Goal: Task Accomplishment & Management: Manage account settings

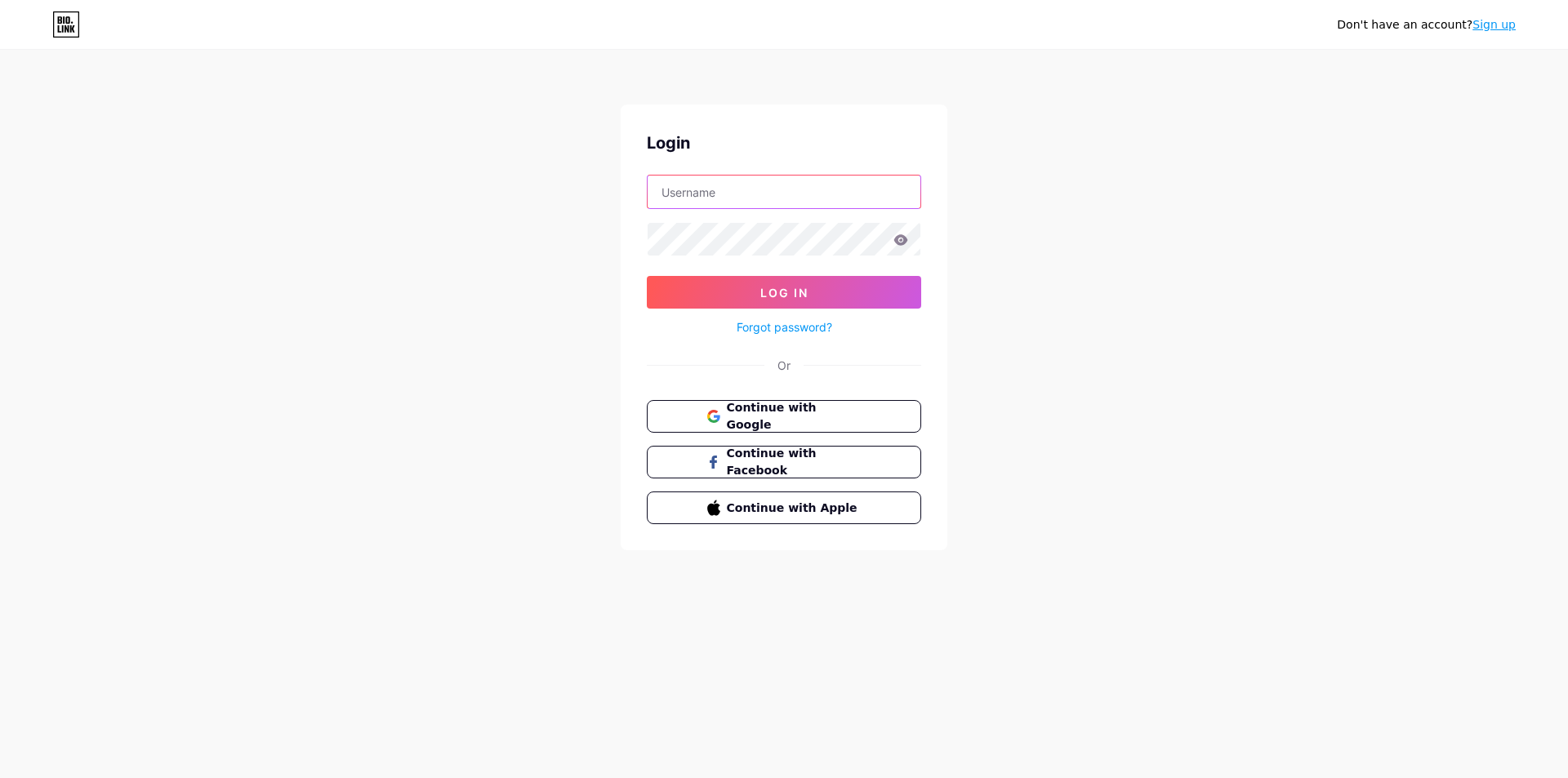
drag, startPoint x: 754, startPoint y: 195, endPoint x: 733, endPoint y: 199, distance: 21.4
click at [753, 195] on input "text" at bounding box center [784, 191] width 273 height 33
type input "[EMAIL_ADDRESS][DOMAIN_NAME]"
click at [760, 285] on button "Log In" at bounding box center [784, 292] width 275 height 33
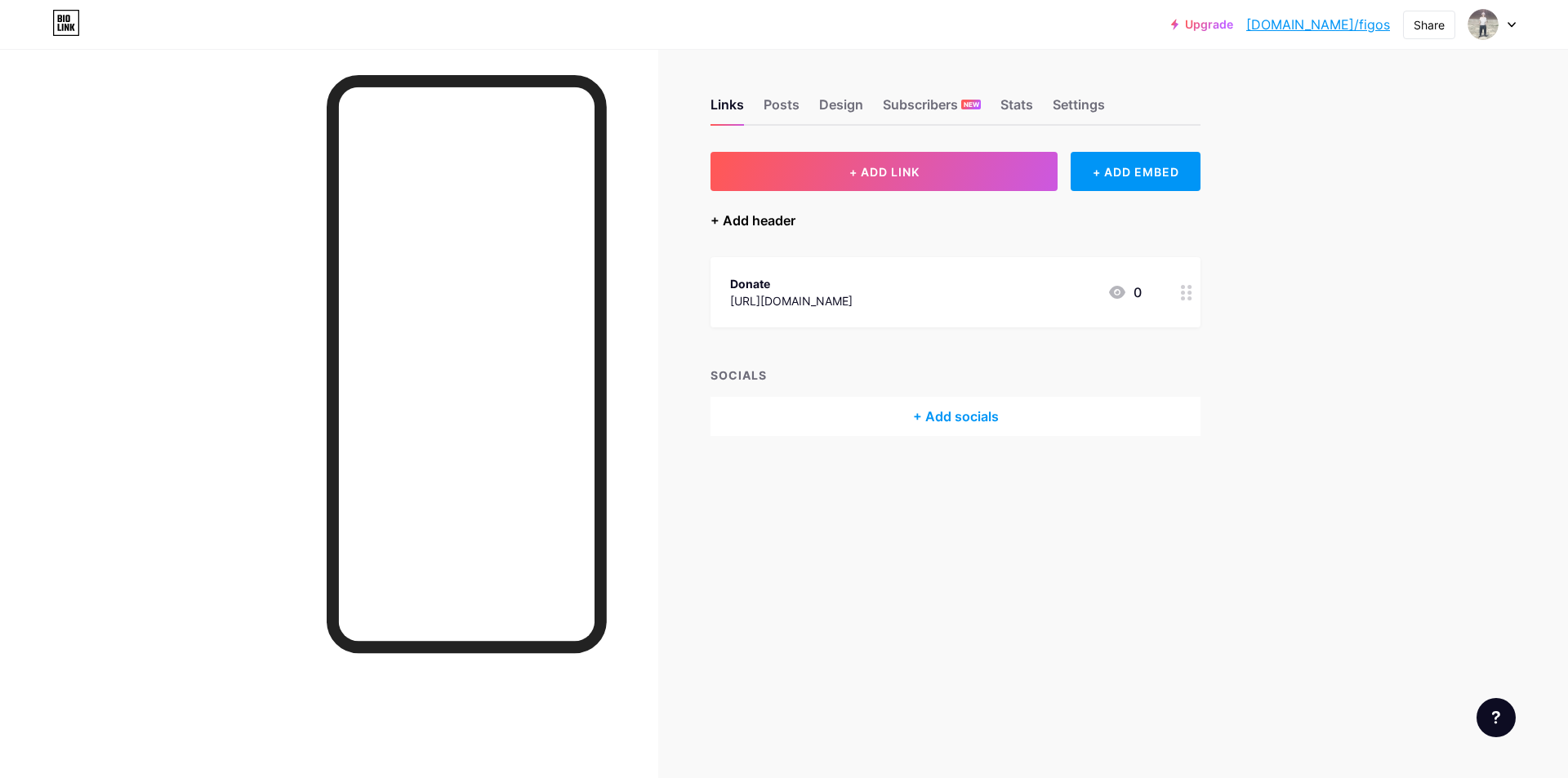
click at [773, 226] on div "+ Add header" at bounding box center [753, 221] width 85 height 20
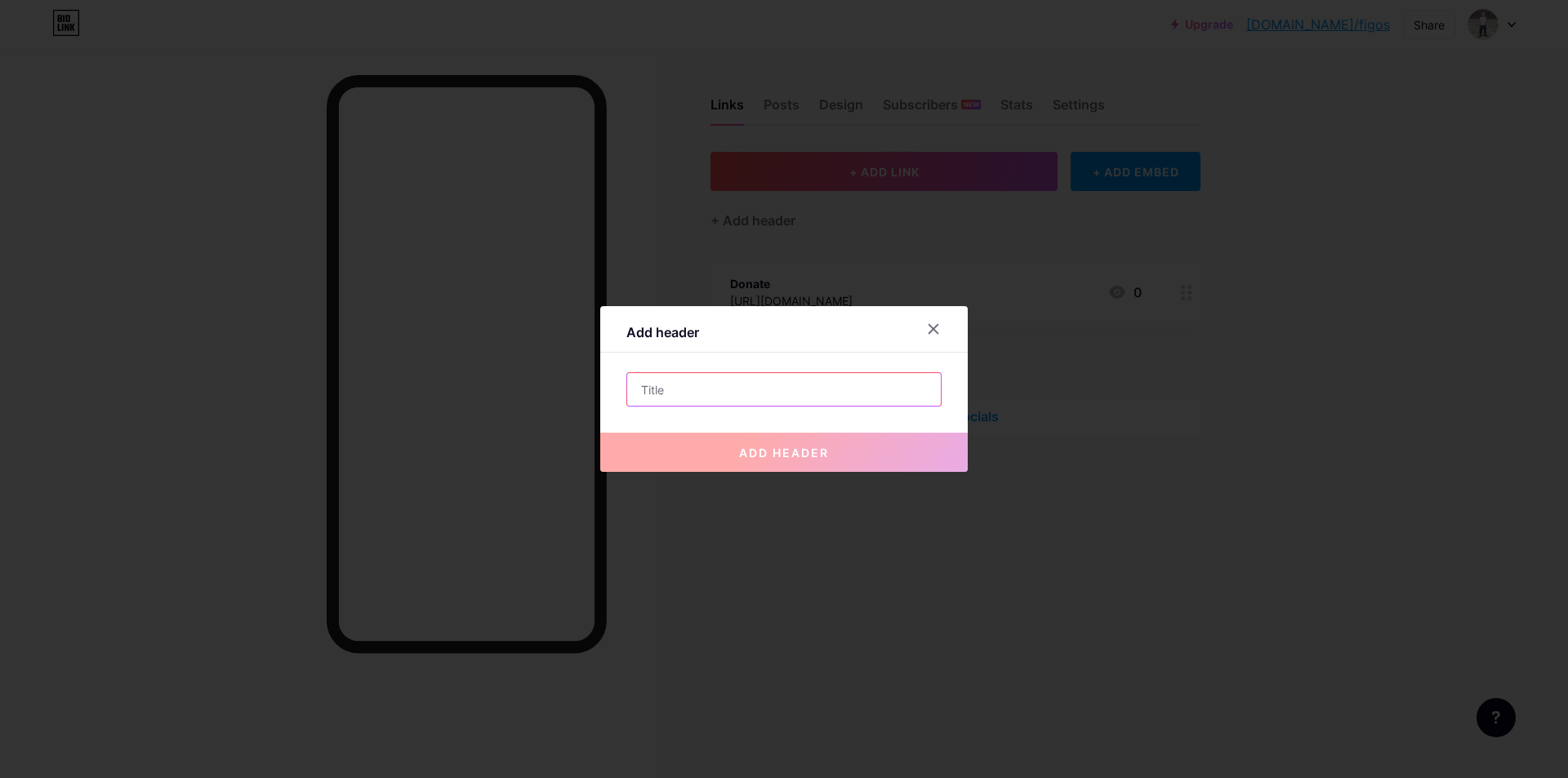
click at [671, 394] on input "text" at bounding box center [784, 389] width 314 height 33
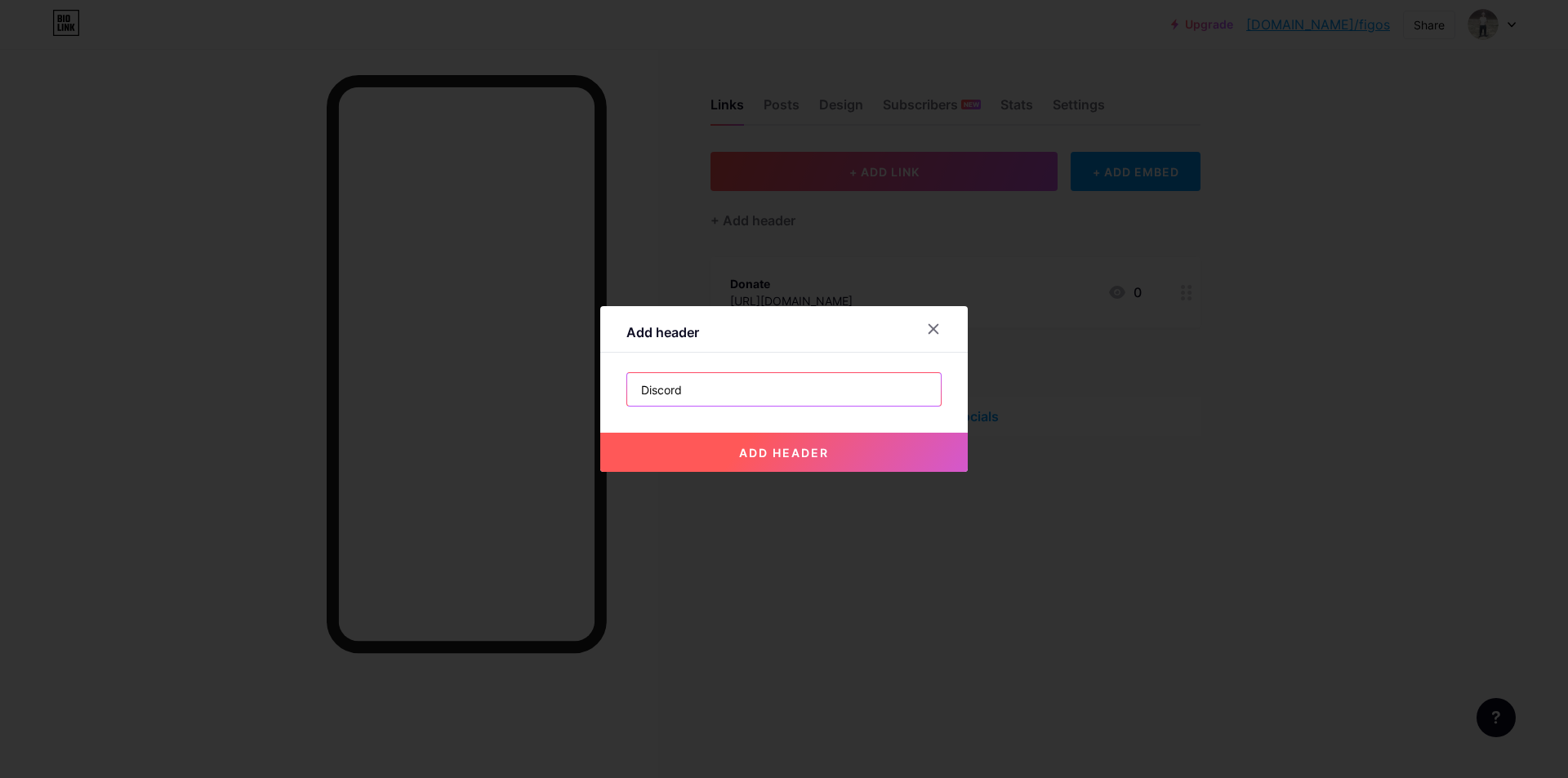
type input "Discord"
click at [802, 446] on span "add header" at bounding box center [784, 453] width 90 height 14
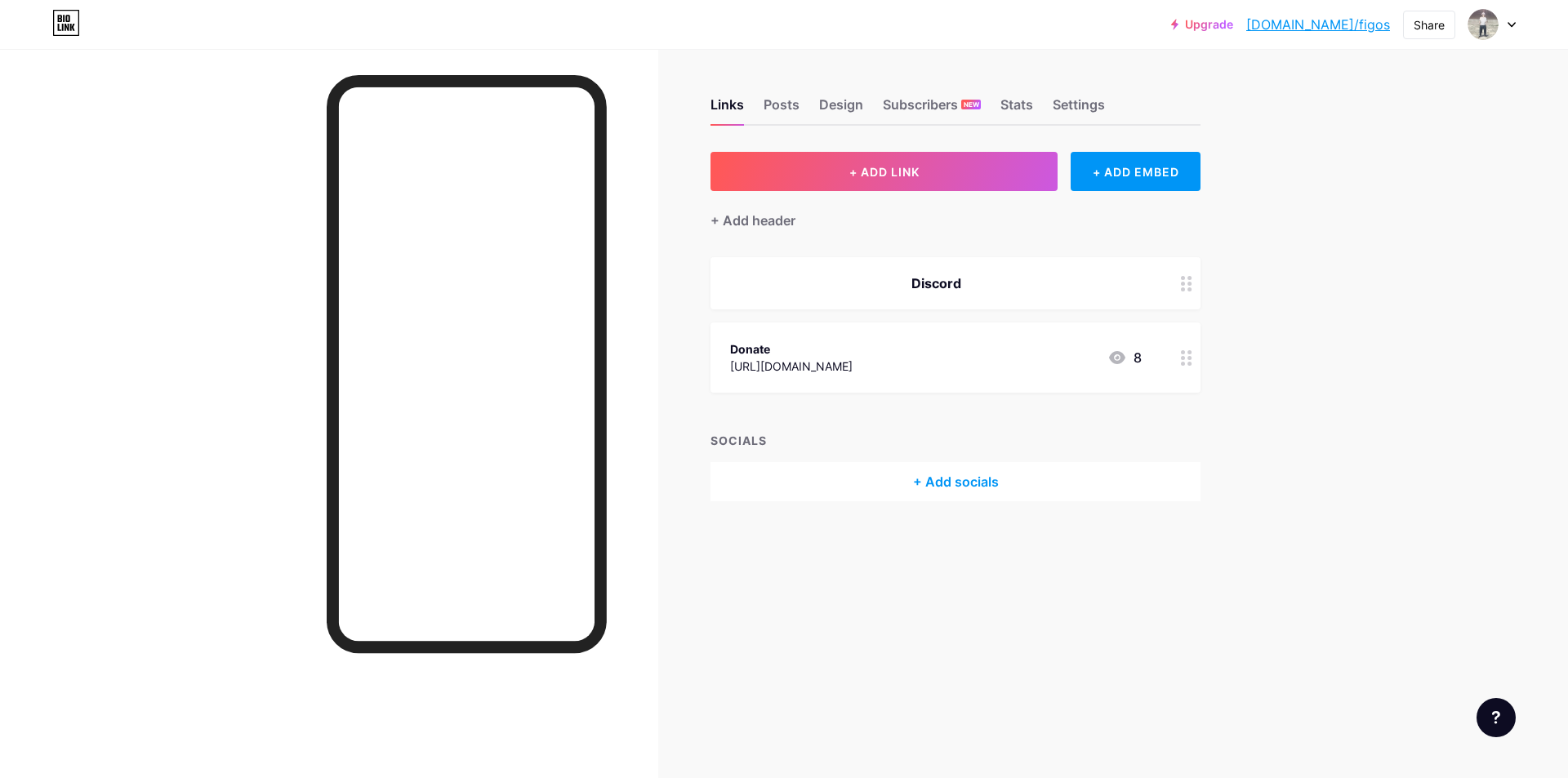
click at [991, 275] on div "Discord" at bounding box center [936, 284] width 412 height 20
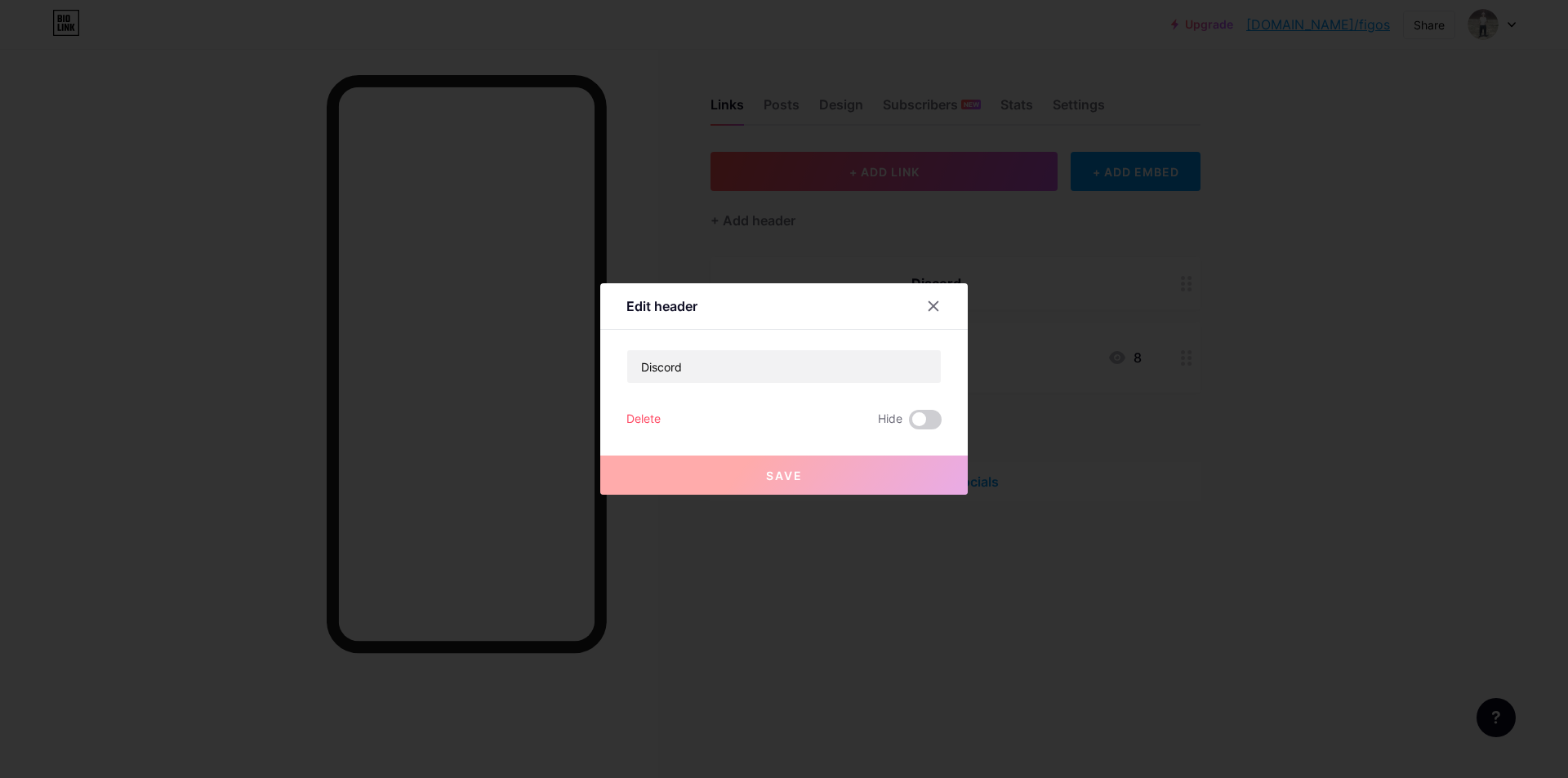
click at [663, 420] on div "Delete Hide" at bounding box center [784, 420] width 315 height 20
click at [635, 420] on div "Delete" at bounding box center [643, 420] width 35 height 20
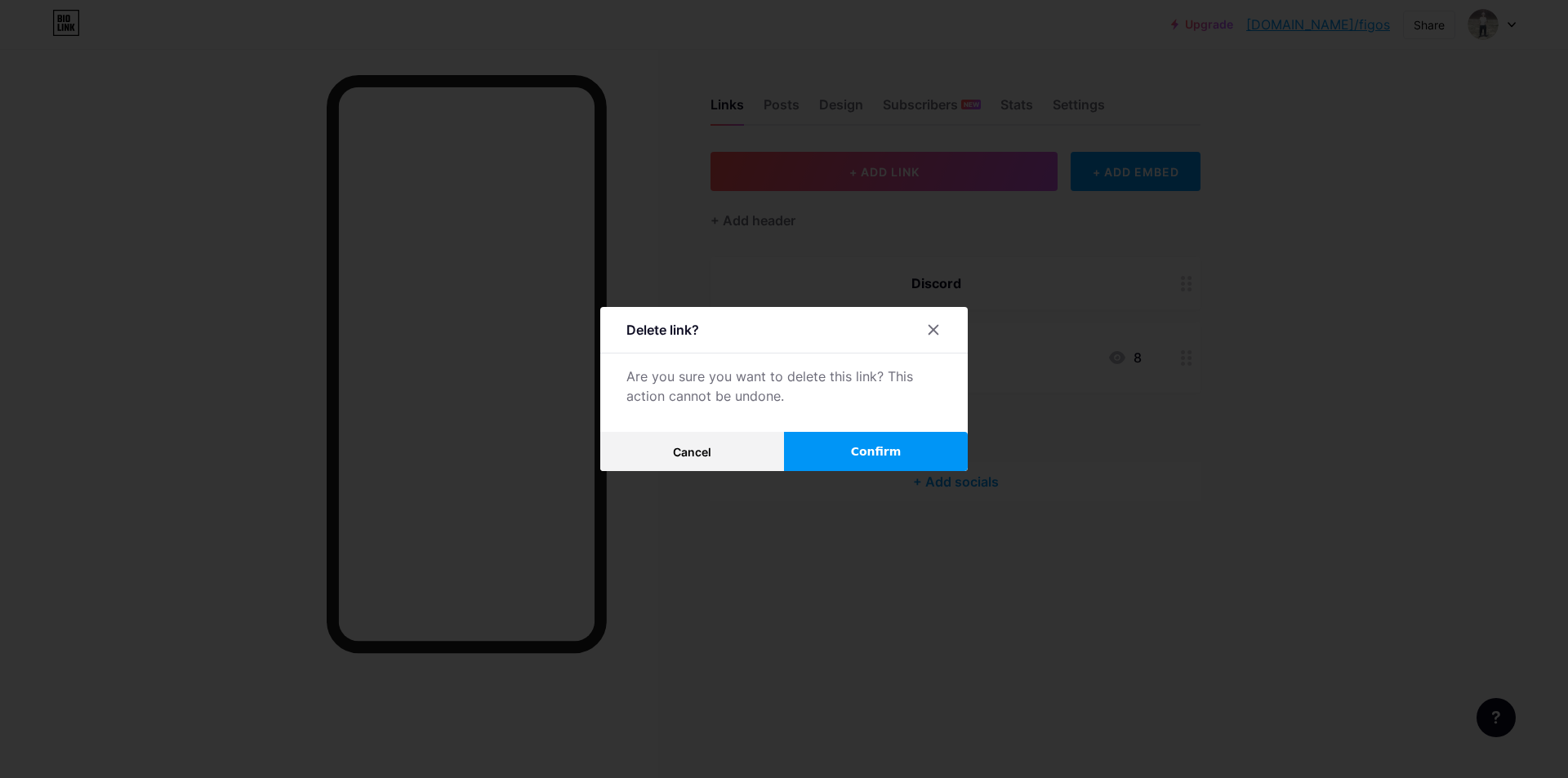
click at [862, 449] on span "Confirm" at bounding box center [876, 452] width 51 height 17
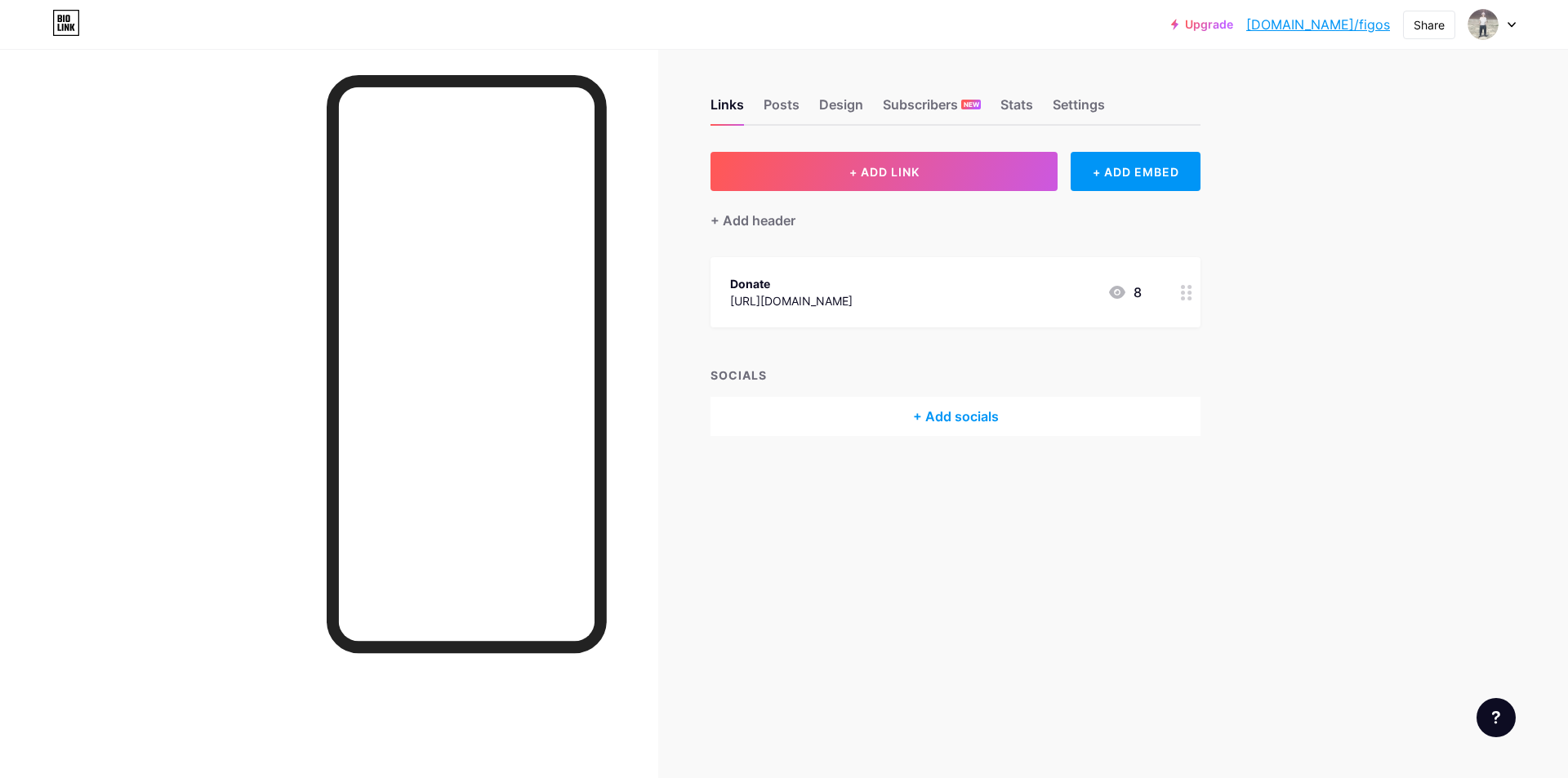
click at [971, 414] on div "+ Add socials" at bounding box center [955, 416] width 490 height 39
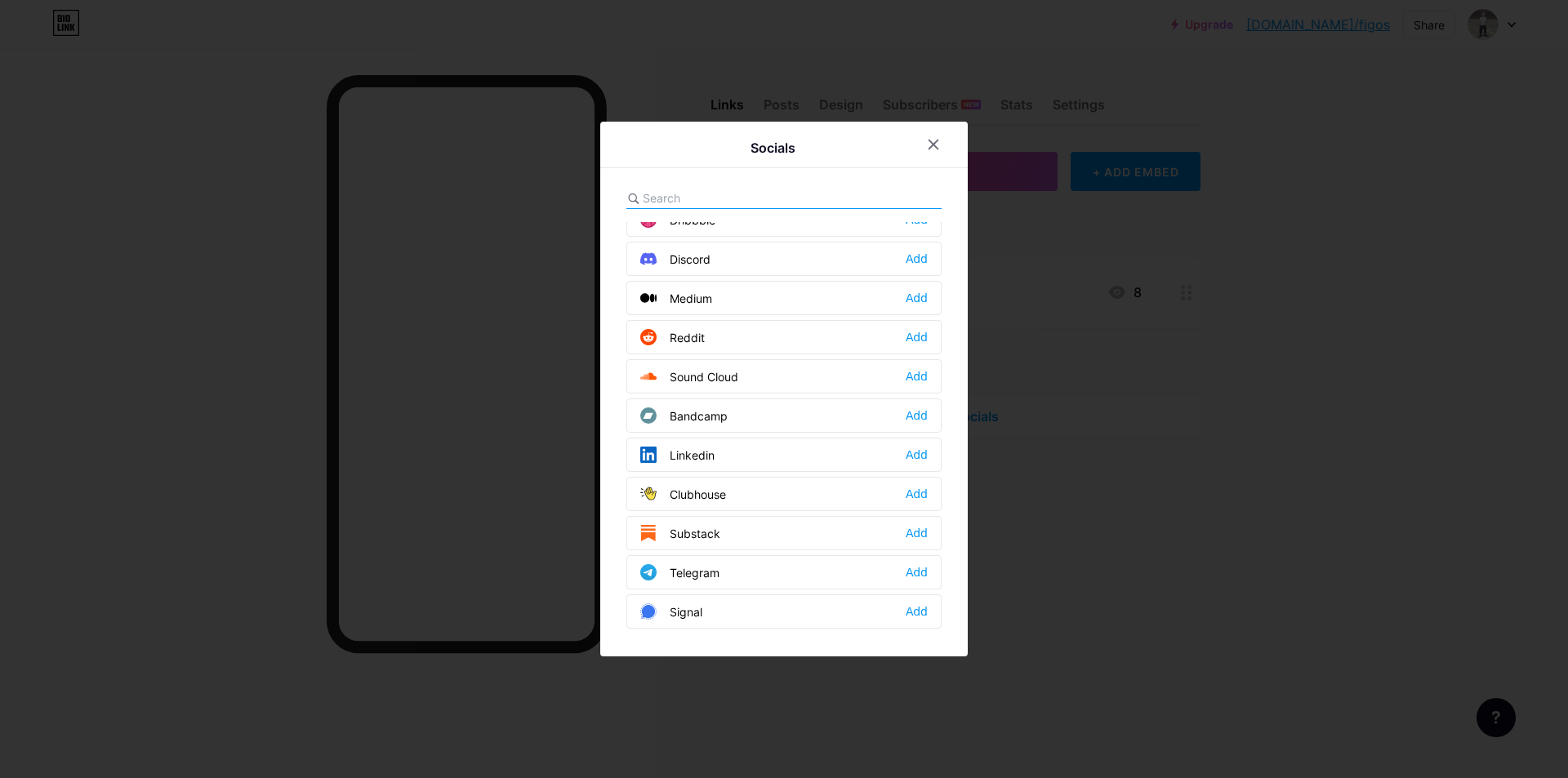
click at [654, 203] on input "text" at bounding box center [733, 197] width 181 height 17
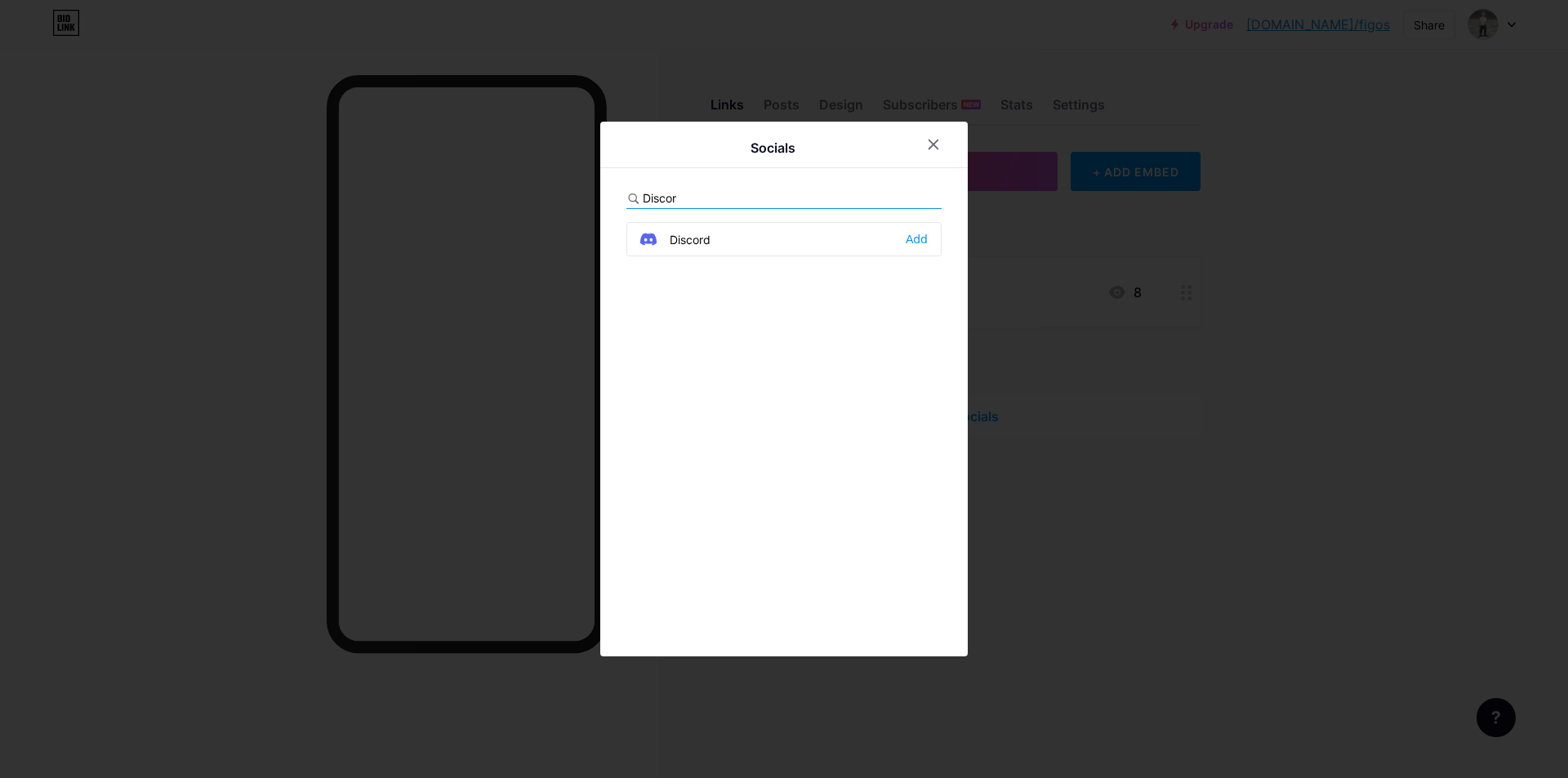
type input "Discor"
click at [760, 245] on div "Discord Add" at bounding box center [784, 239] width 315 height 35
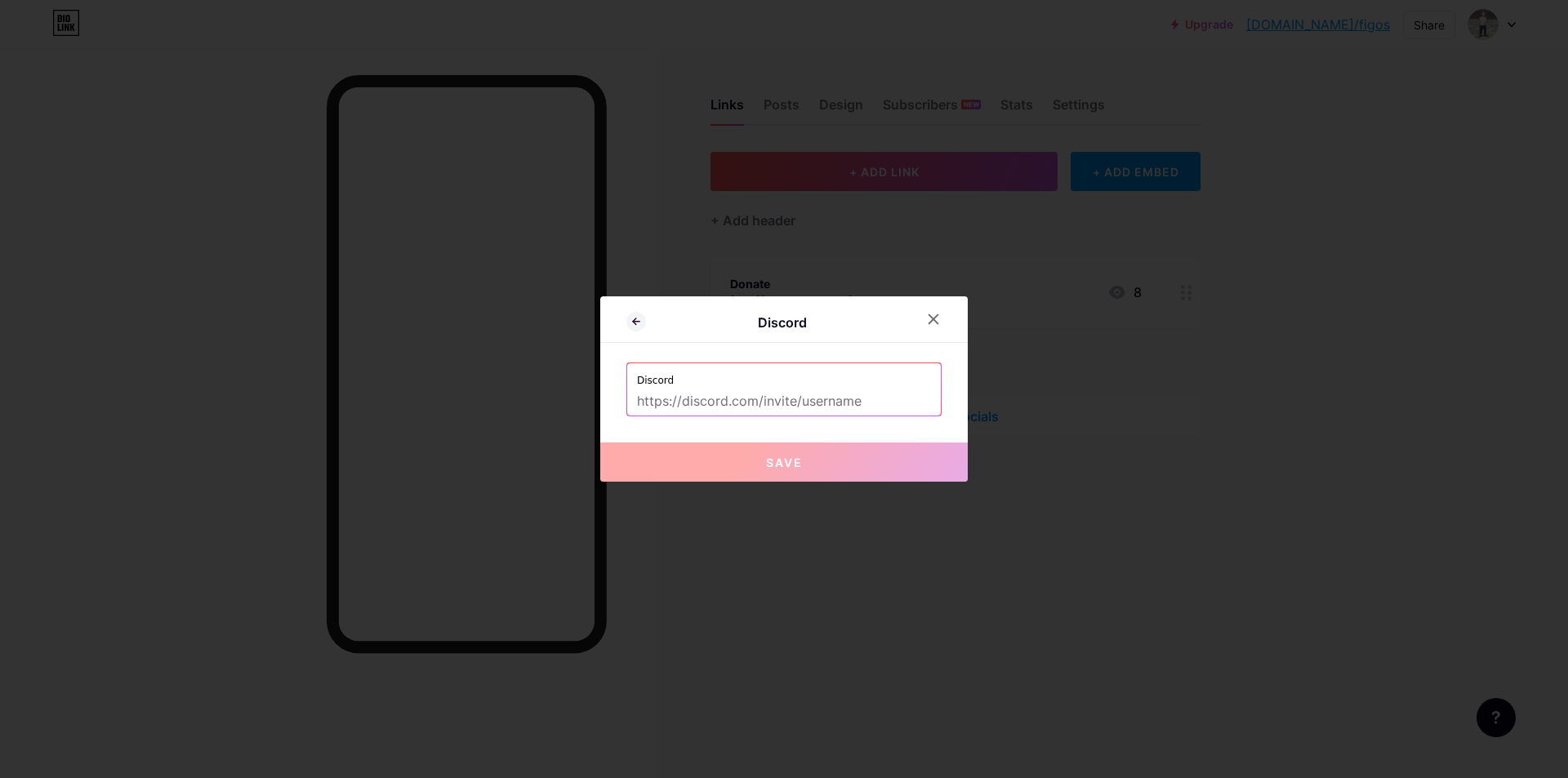
click at [678, 403] on input "text" at bounding box center [784, 401] width 294 height 28
paste input "[URL][DOMAIN_NAME]"
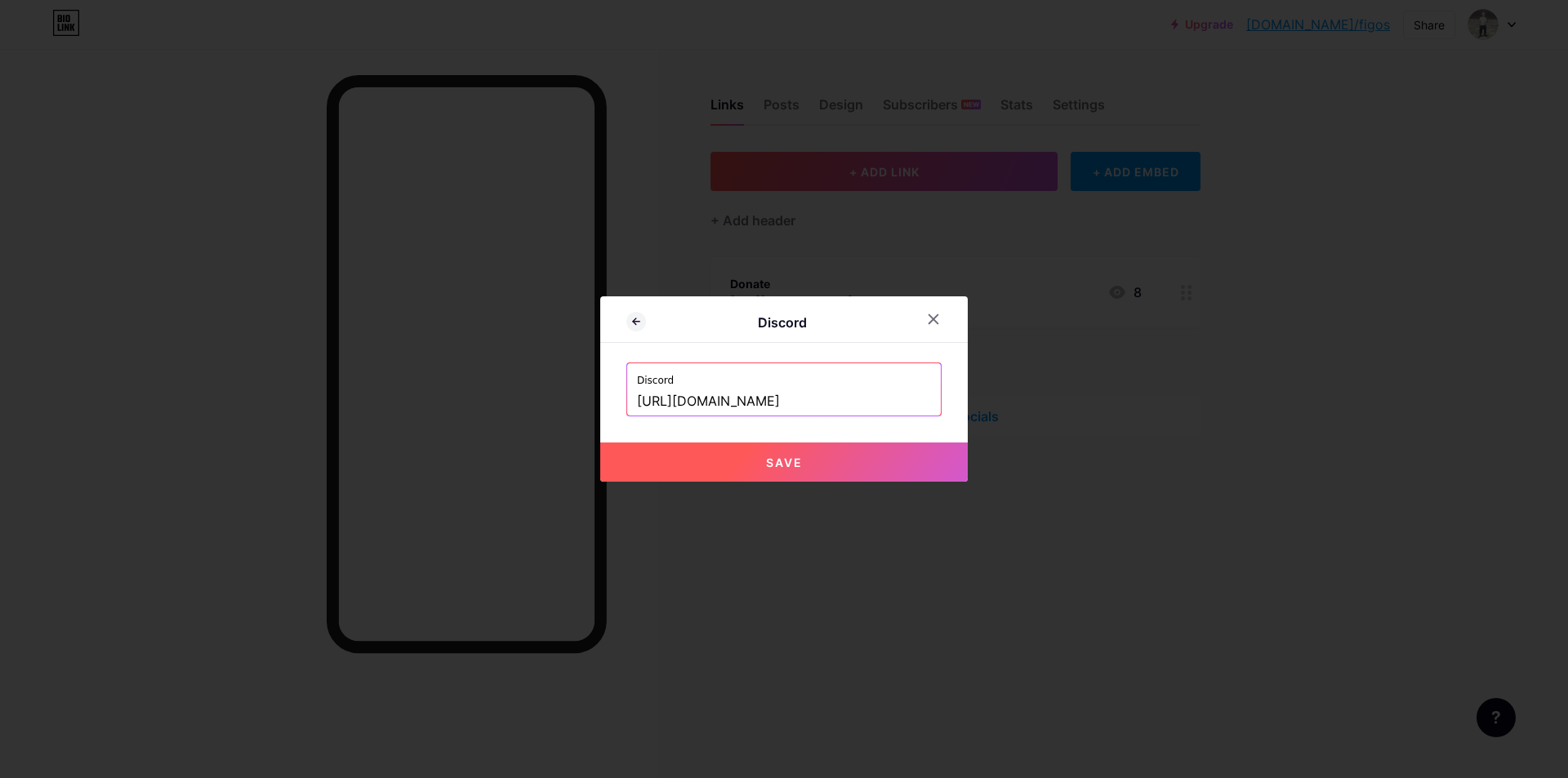
type input "[URL][DOMAIN_NAME]"
click at [719, 469] on button "Save" at bounding box center [784, 462] width 367 height 39
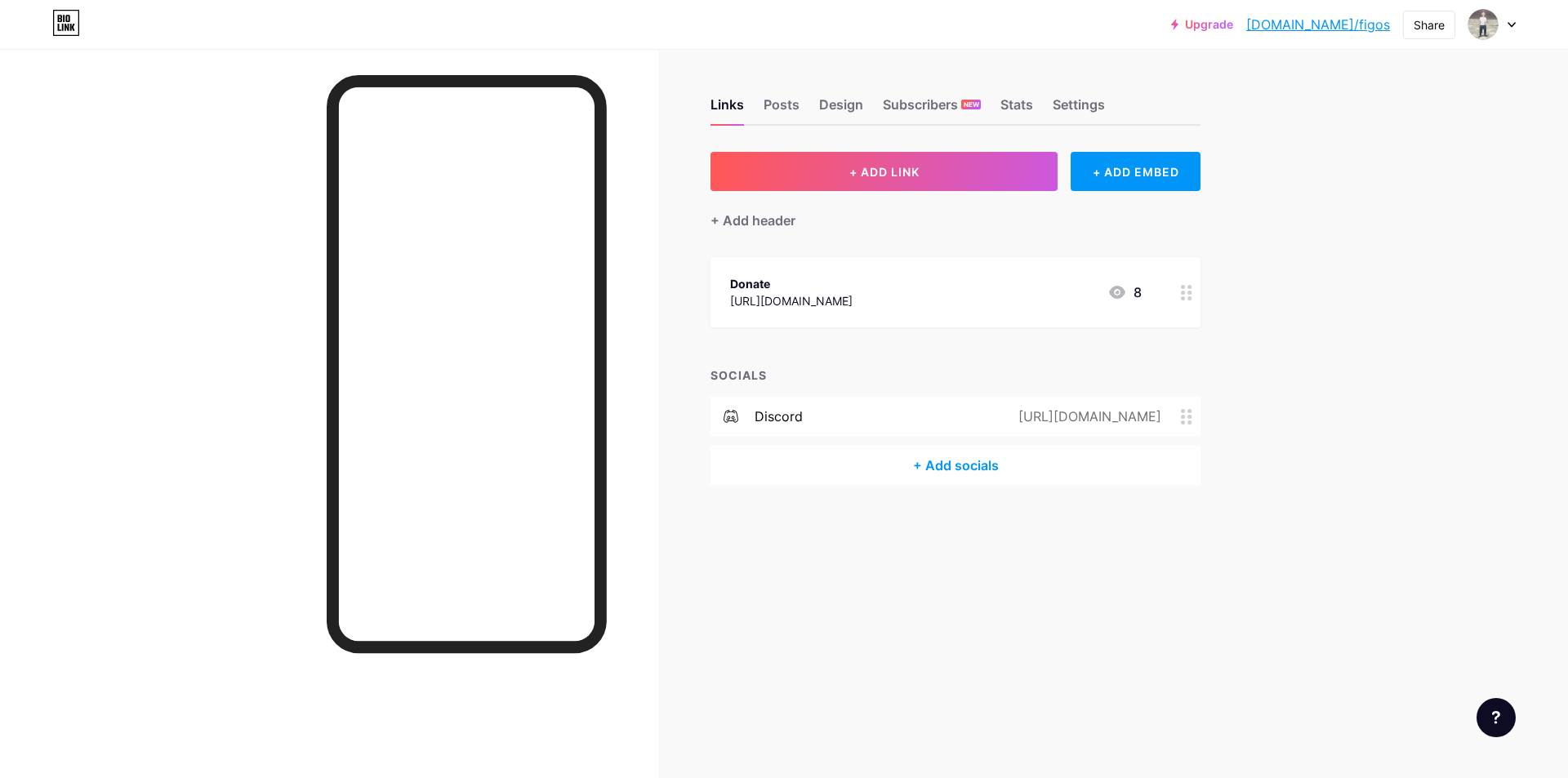
click at [953, 470] on div "+ Add socials" at bounding box center [955, 465] width 490 height 39
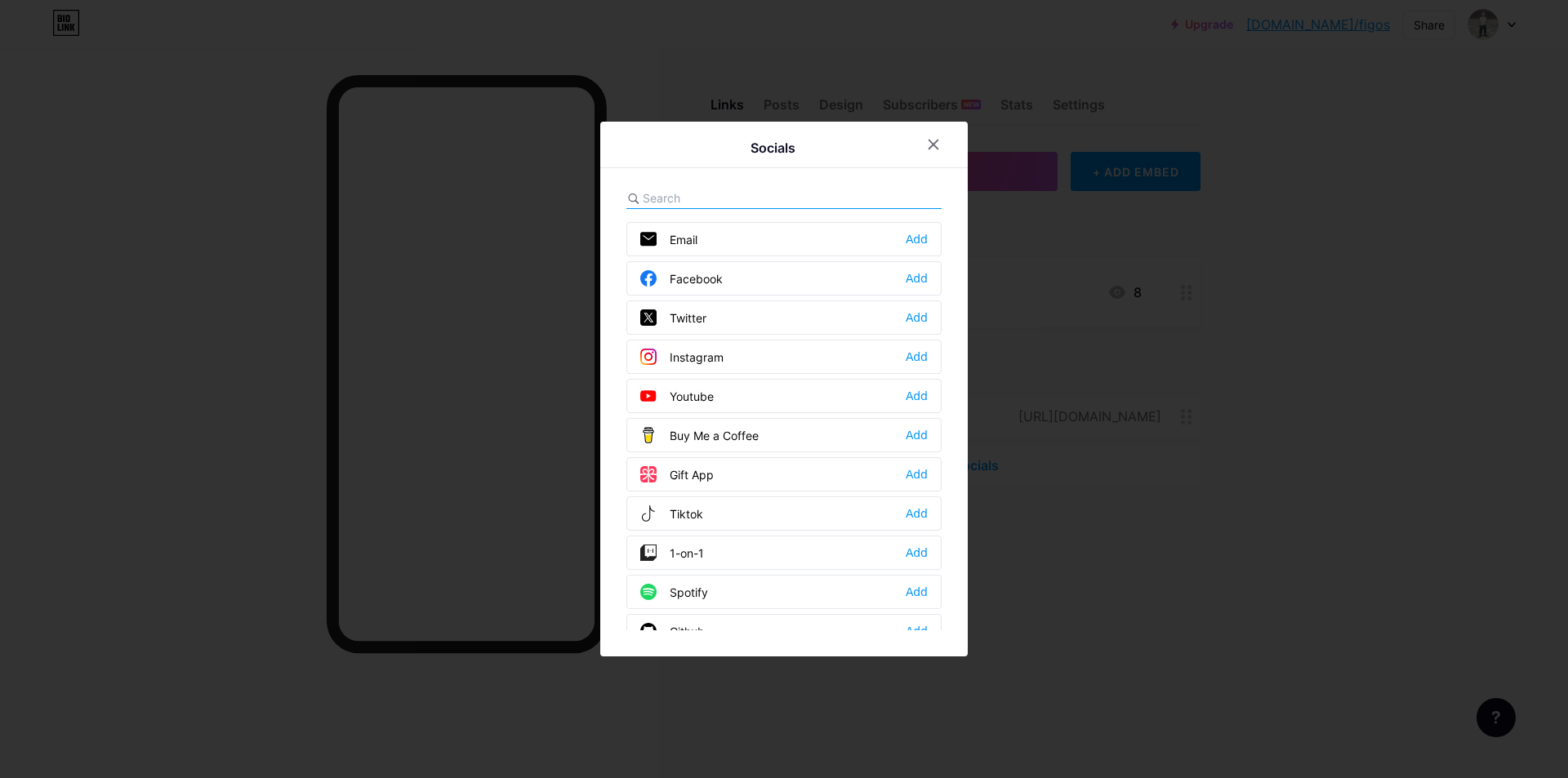
click at [700, 519] on div "Tiktok Add" at bounding box center [784, 513] width 315 height 35
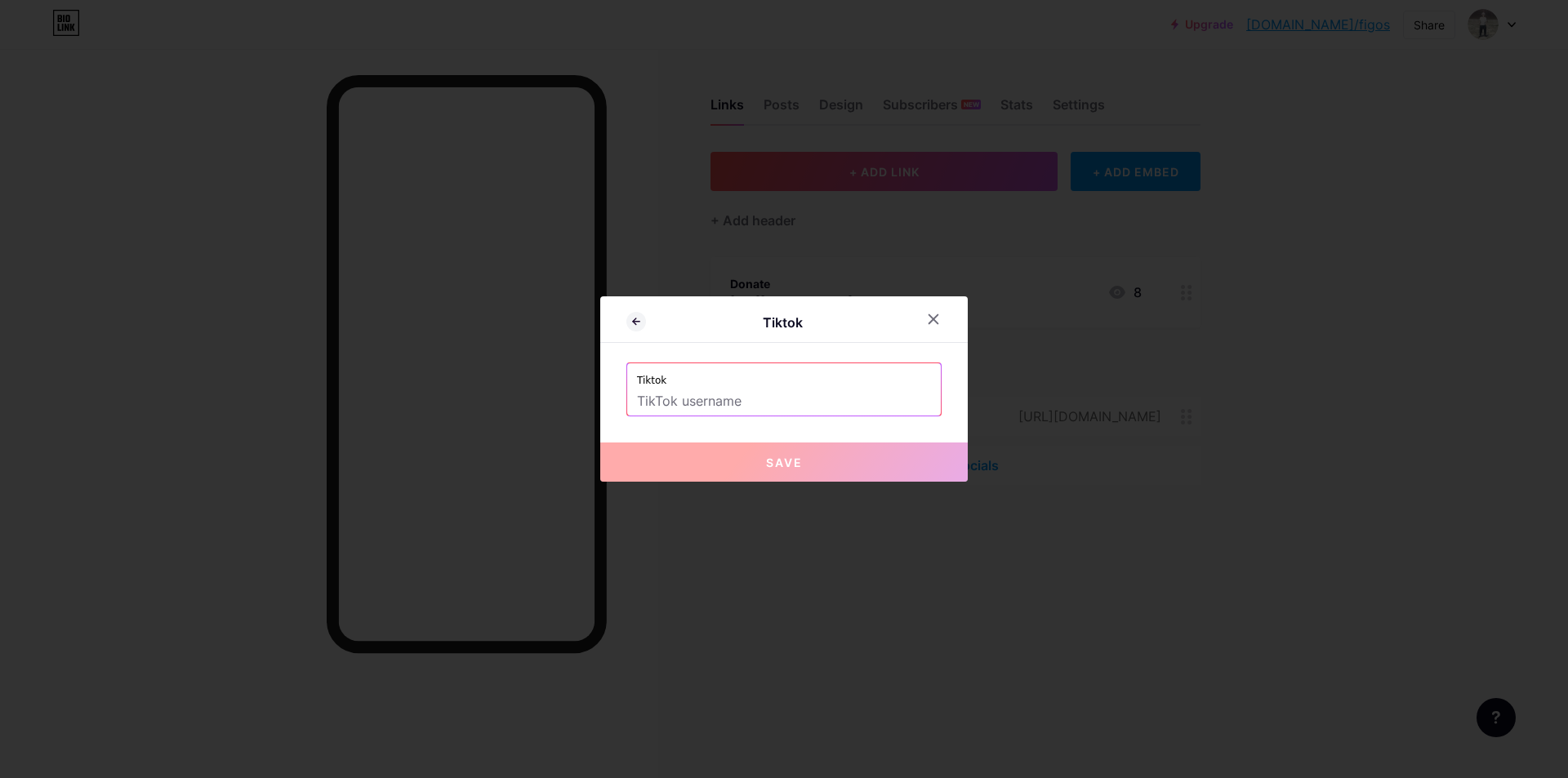
click at [692, 396] on input "text" at bounding box center [784, 401] width 294 height 28
click at [679, 400] on input "text" at bounding box center [784, 401] width 294 height 28
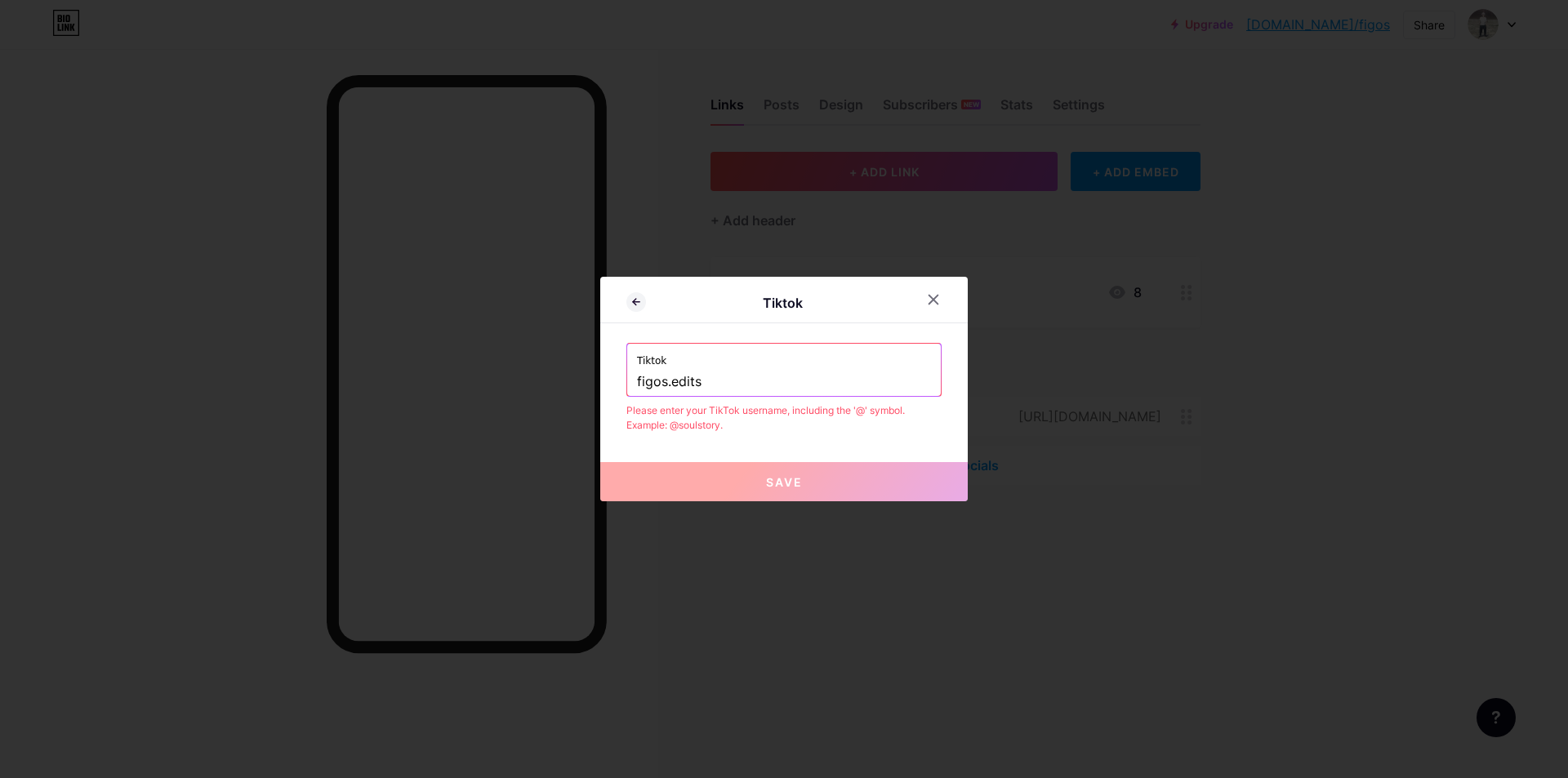
click at [627, 385] on div "Tiktok figos.edits" at bounding box center [784, 370] width 314 height 52
click at [637, 384] on input "figos.edits" at bounding box center [784, 381] width 294 height 28
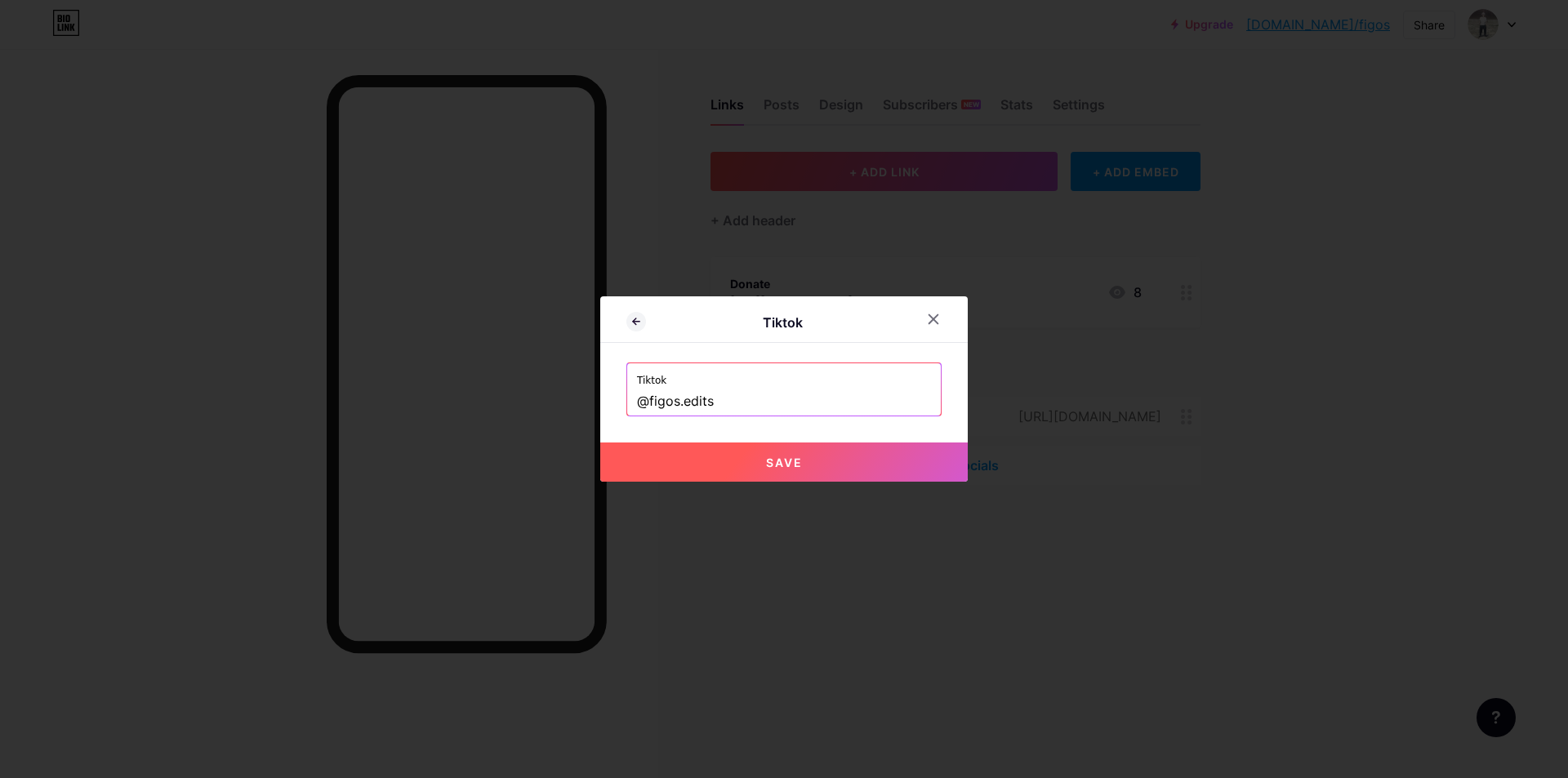
click at [723, 454] on button "Save" at bounding box center [784, 462] width 367 height 39
type input "[URL][DOMAIN_NAME][DOMAIN_NAME]"
